Goal: Task Accomplishment & Management: Manage account settings

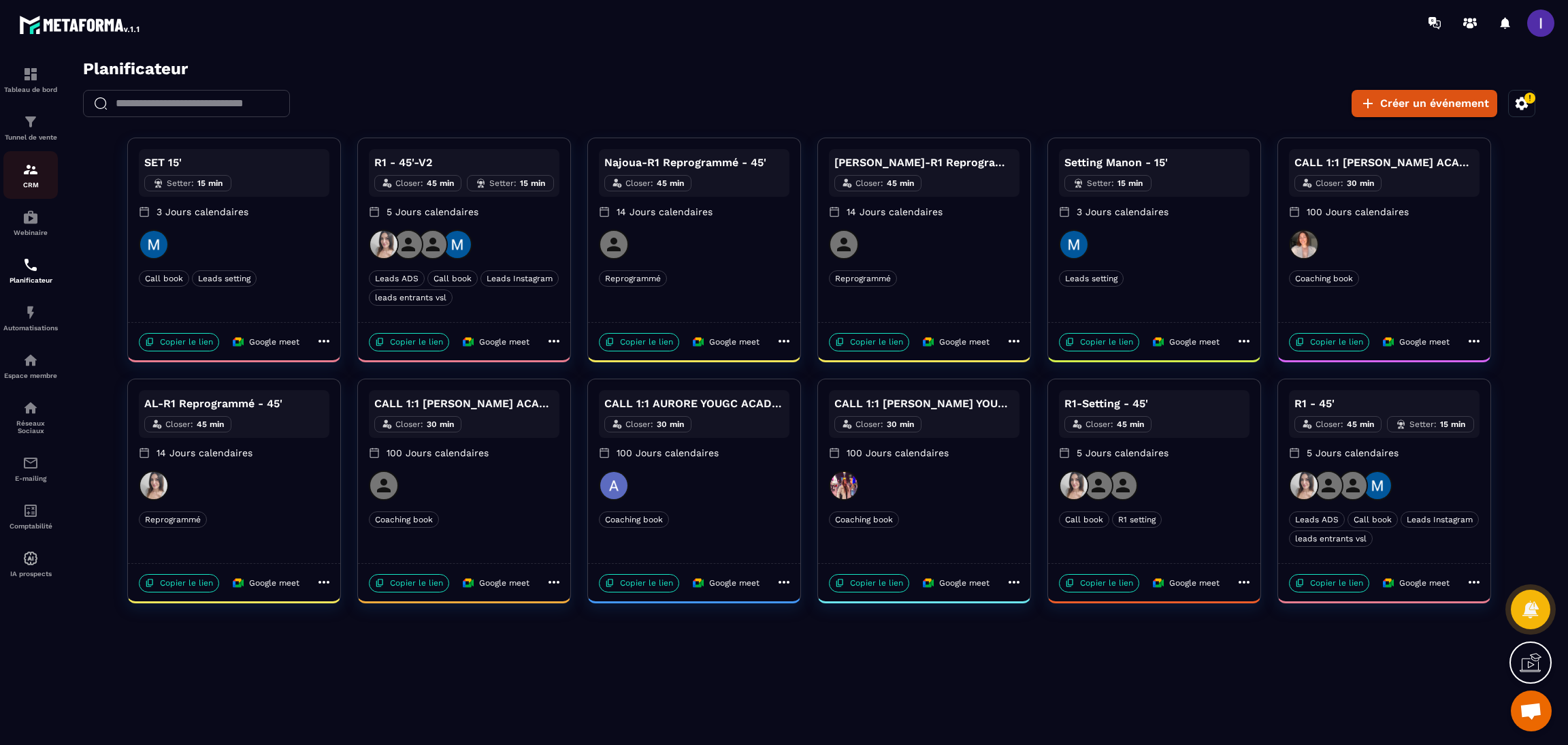
click at [36, 179] on div "CRM" at bounding box center [31, 175] width 54 height 27
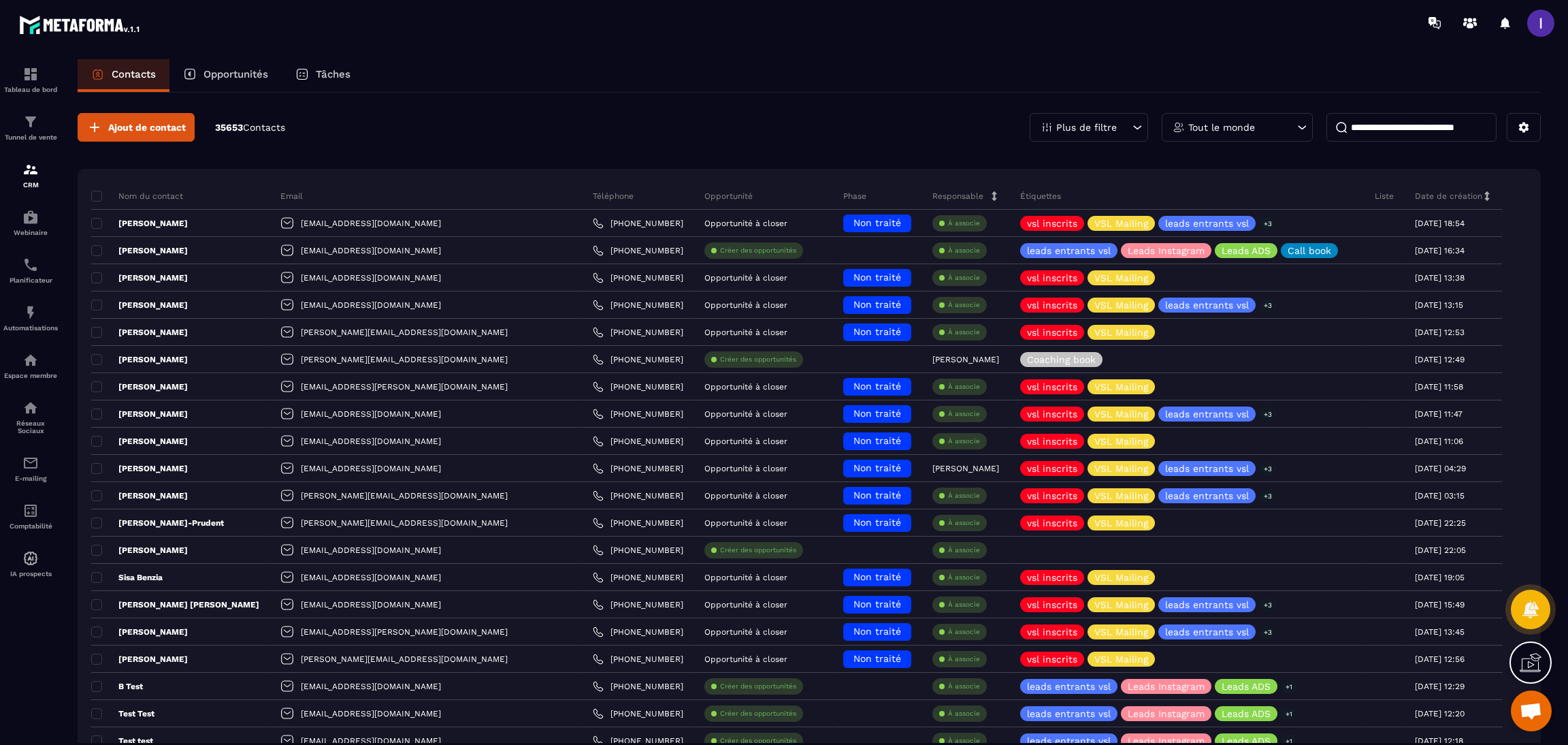
click at [234, 75] on p "Opportunités" at bounding box center [236, 74] width 65 height 12
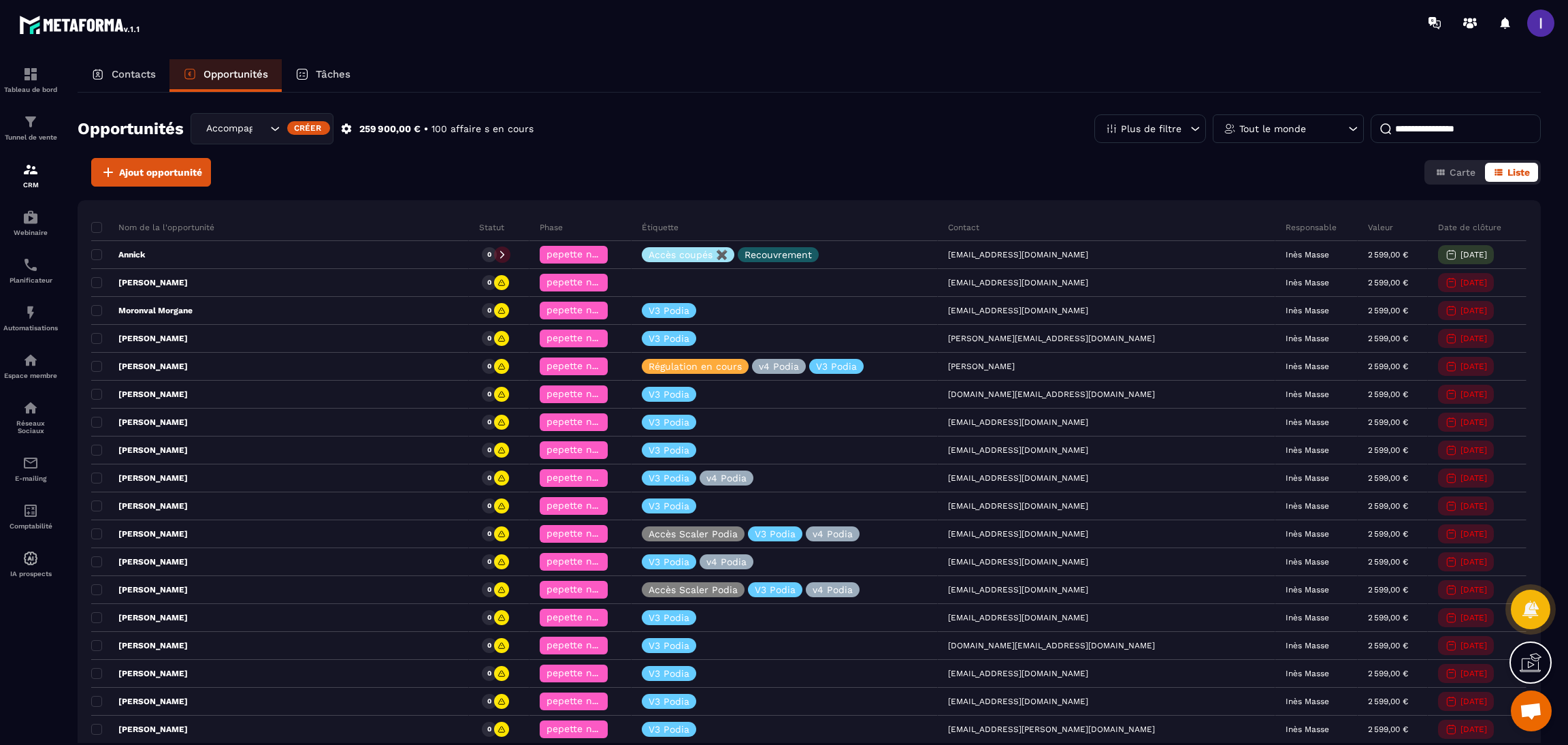
click at [278, 119] on div "Accompagnement 4 mois" at bounding box center [262, 128] width 143 height 31
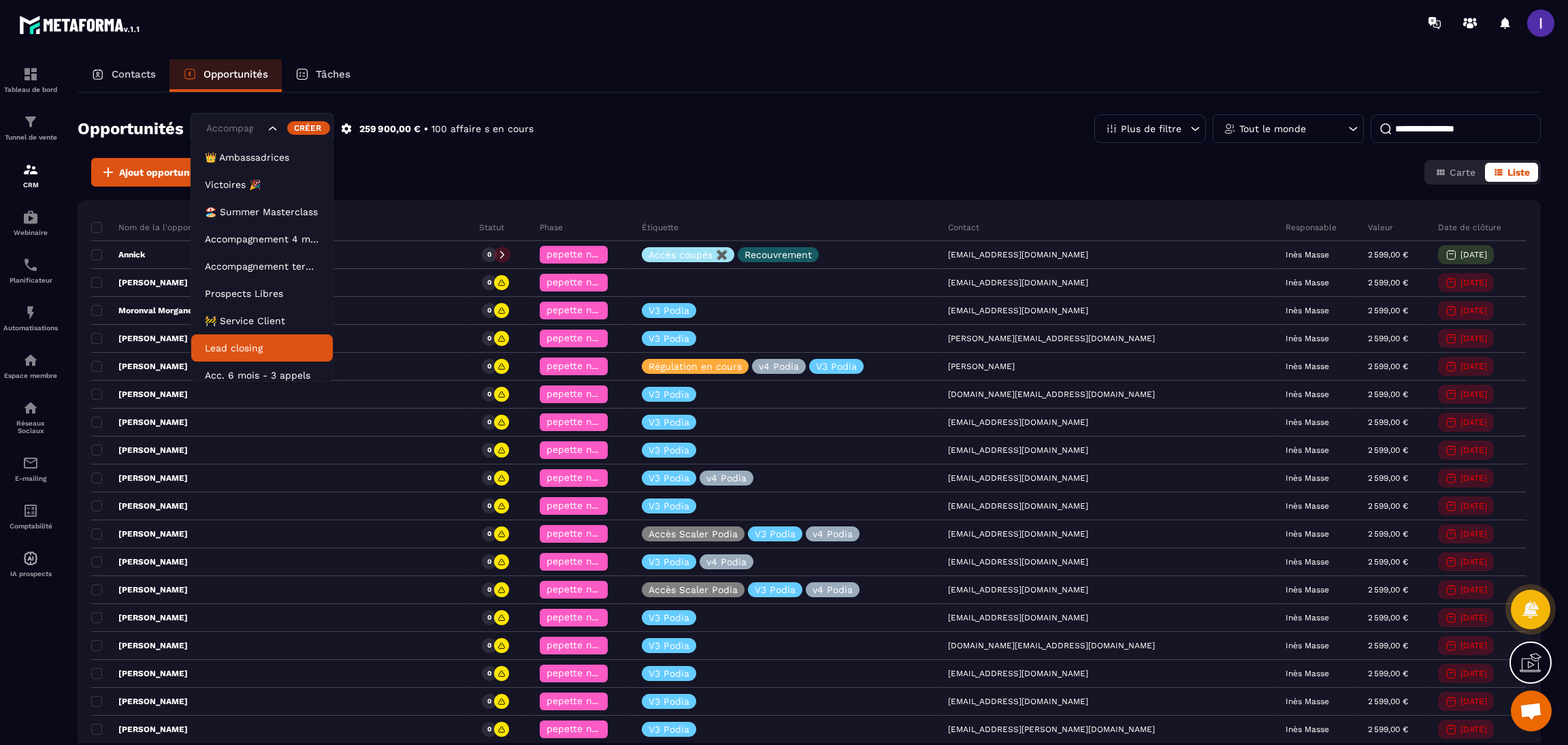
click at [254, 347] on p "Lead closing" at bounding box center [262, 348] width 114 height 13
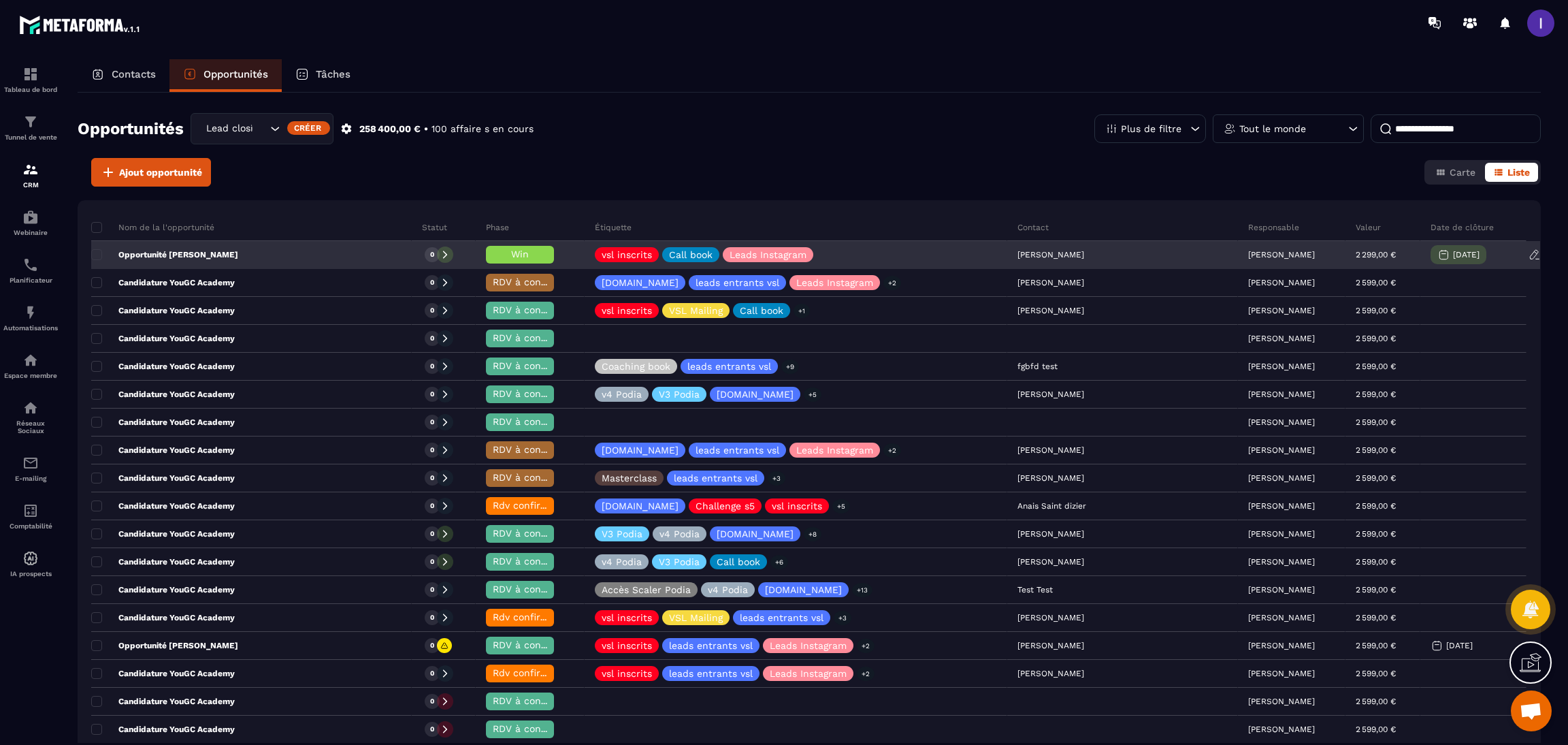
click at [269, 252] on div "Opportunité [PERSON_NAME]" at bounding box center [252, 255] width 321 height 27
